Goal: Transaction & Acquisition: Book appointment/travel/reservation

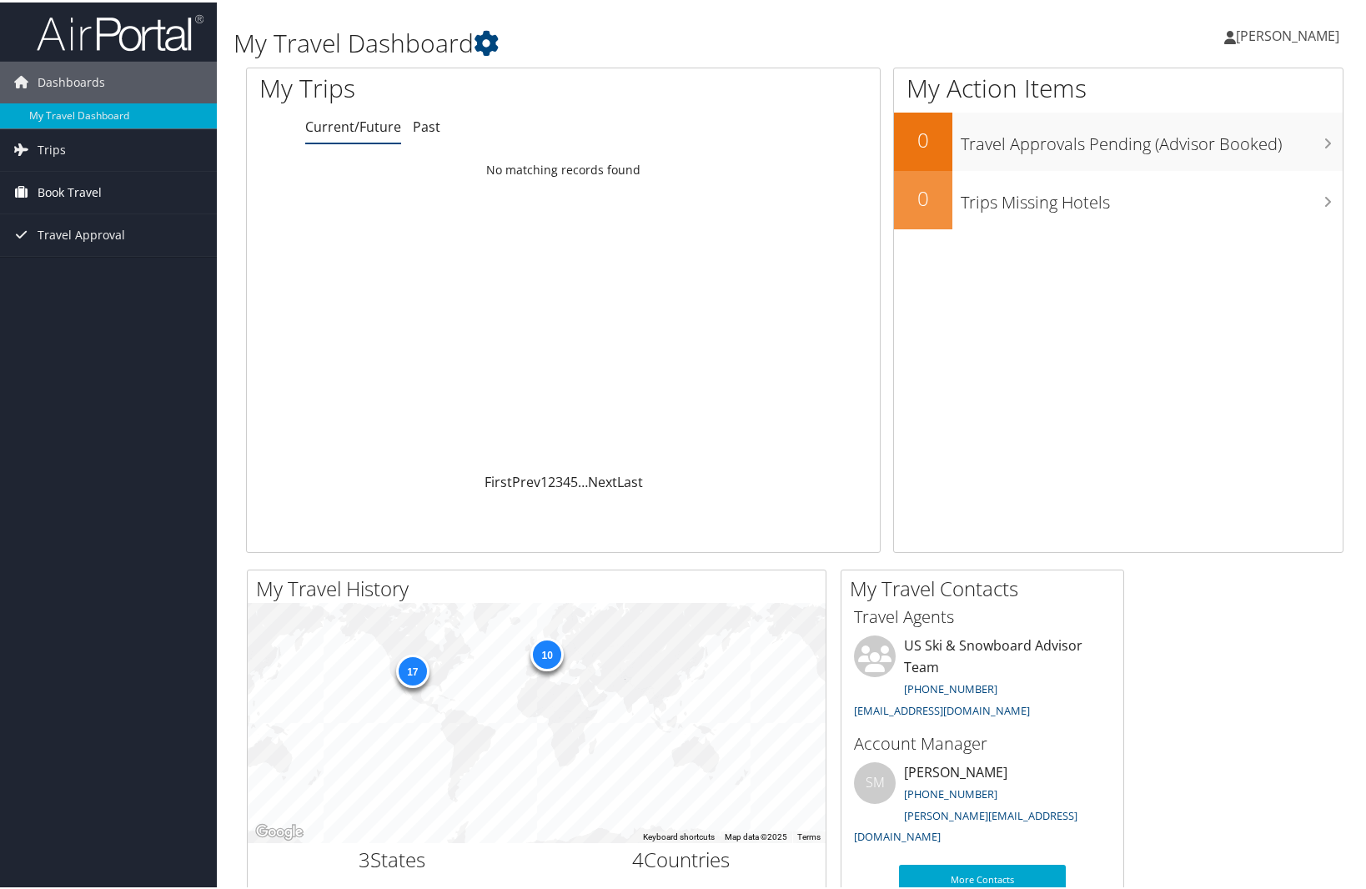
click at [59, 187] on span "Book Travel" at bounding box center [70, 190] width 64 height 42
click at [70, 270] on link "Book/Manage Online Trips" at bounding box center [108, 273] width 217 height 25
